Goal: Task Accomplishment & Management: Complete application form

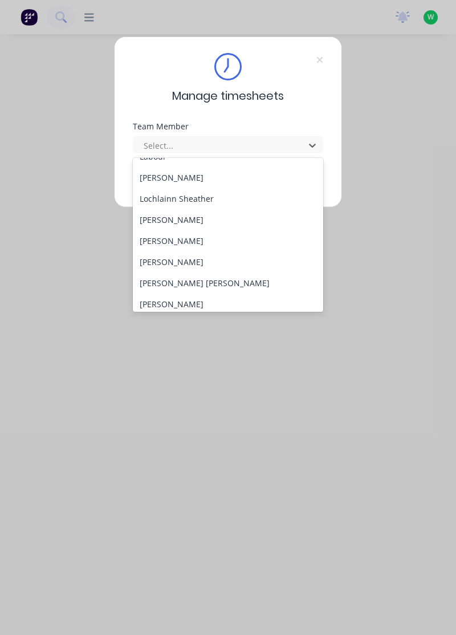
scroll to position [314, 0]
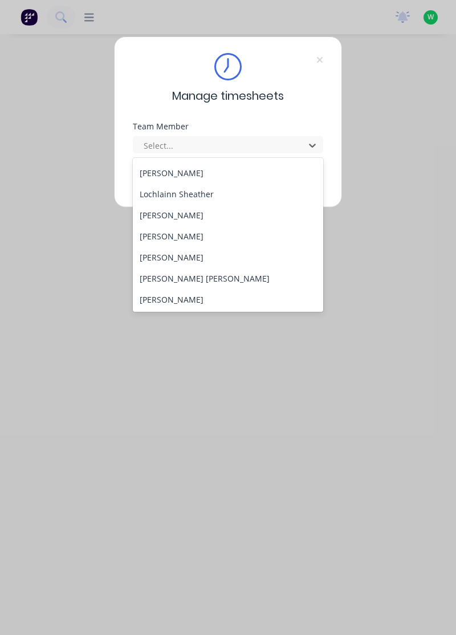
click at [197, 215] on div "[PERSON_NAME]" at bounding box center [228, 215] width 191 height 21
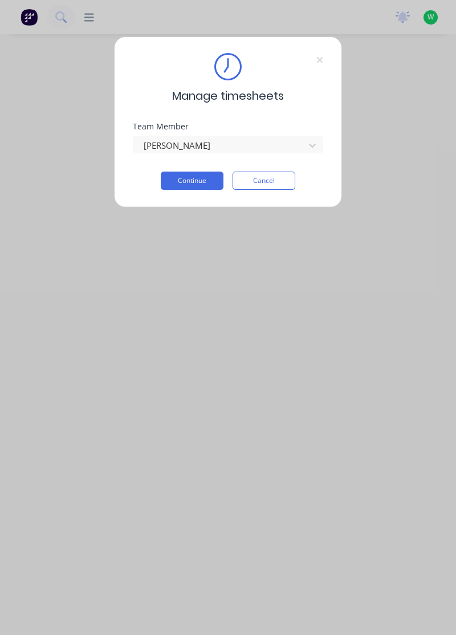
click at [201, 178] on button "Continue" at bounding box center [192, 180] width 63 height 18
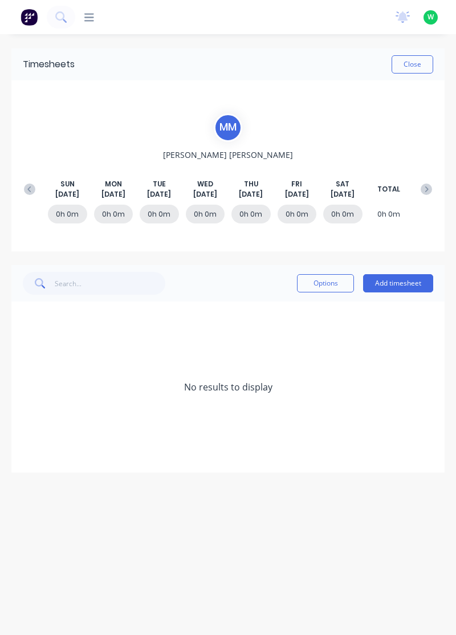
click at [408, 279] on button "Add timesheet" at bounding box center [398, 283] width 70 height 18
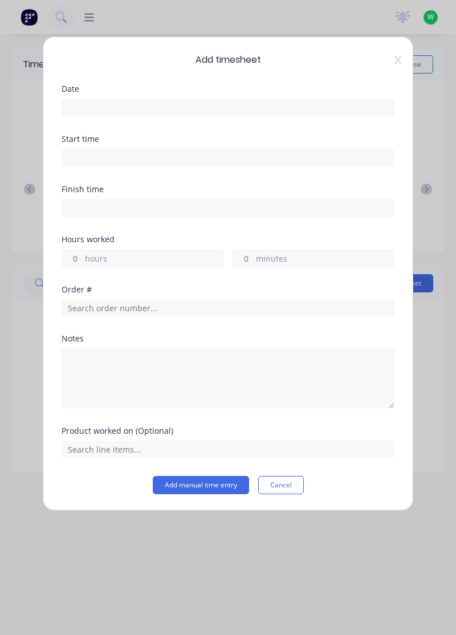
click at [89, 108] on input at bounding box center [228, 107] width 332 height 17
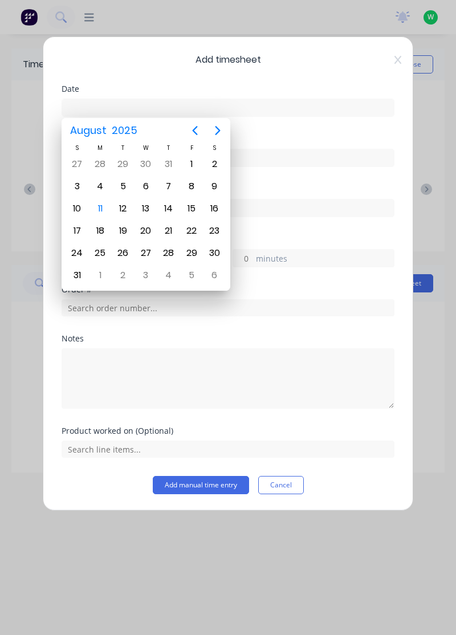
click at [105, 206] on div "11" at bounding box center [100, 208] width 17 height 17
type input "[DATE]"
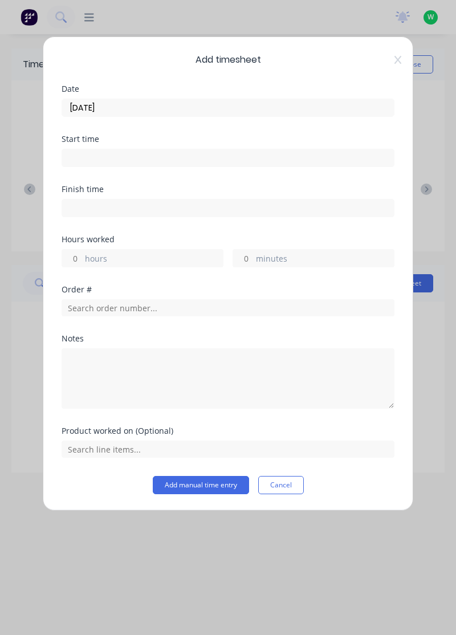
click at [92, 257] on label "hours" at bounding box center [154, 259] width 138 height 14
click at [82, 257] on input "hours" at bounding box center [72, 258] width 20 height 17
type input "8"
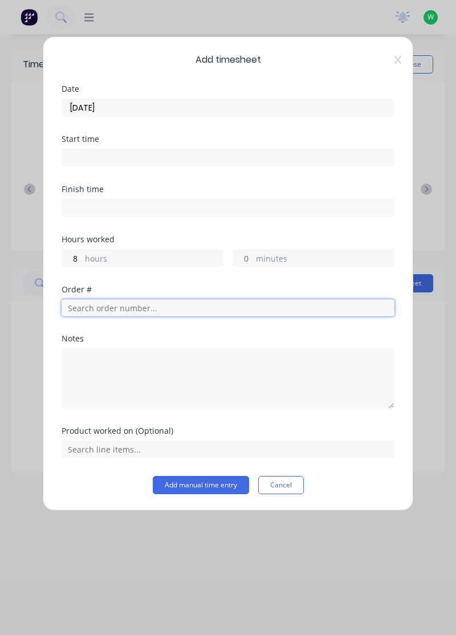
click at [83, 302] on input "text" at bounding box center [228, 307] width 333 height 17
type input "18773"
click at [100, 338] on span "Order # 18773" at bounding box center [228, 336] width 314 height 10
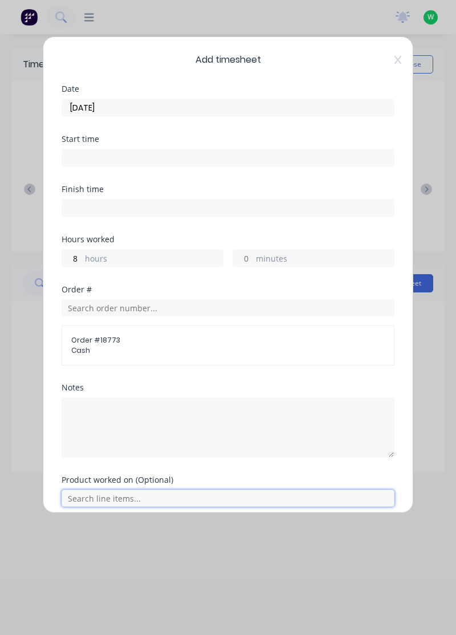
click at [120, 500] on input "text" at bounding box center [228, 497] width 333 height 17
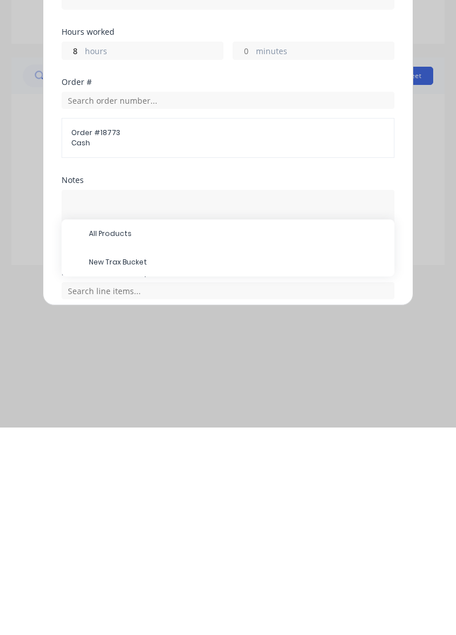
click at [138, 469] on span "New Trax Bucket" at bounding box center [237, 469] width 296 height 10
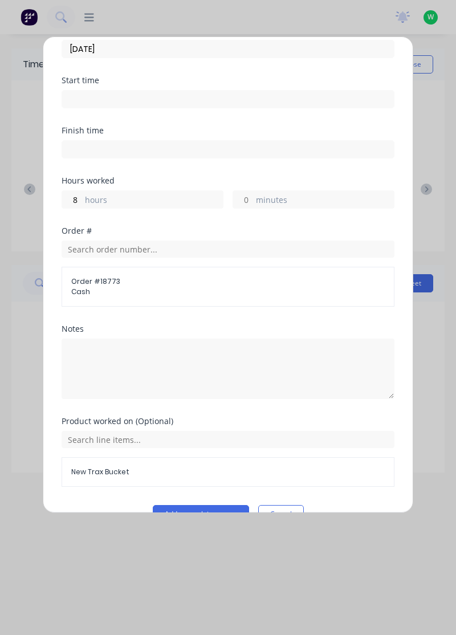
scroll to position [83, 0]
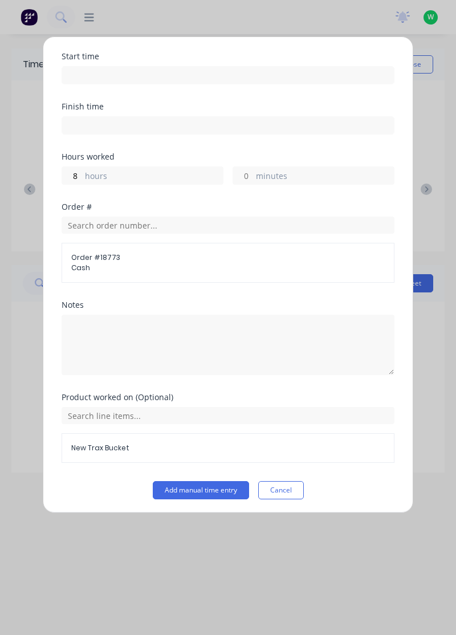
click at [215, 486] on button "Add manual time entry" at bounding box center [201, 490] width 96 height 18
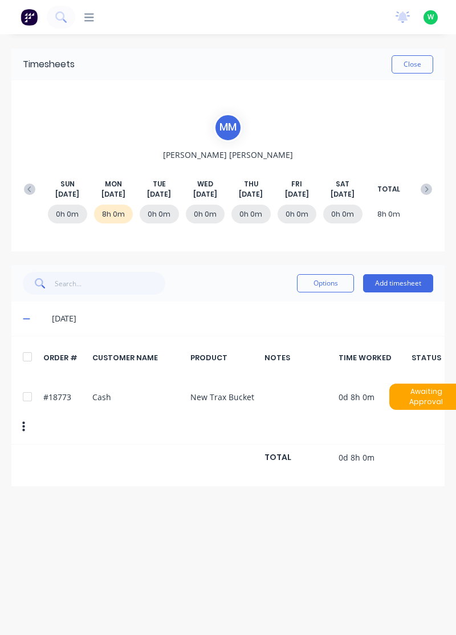
click at [416, 66] on button "Close" at bounding box center [412, 64] width 42 height 18
